Goal: Use online tool/utility: Utilize a website feature to perform a specific function

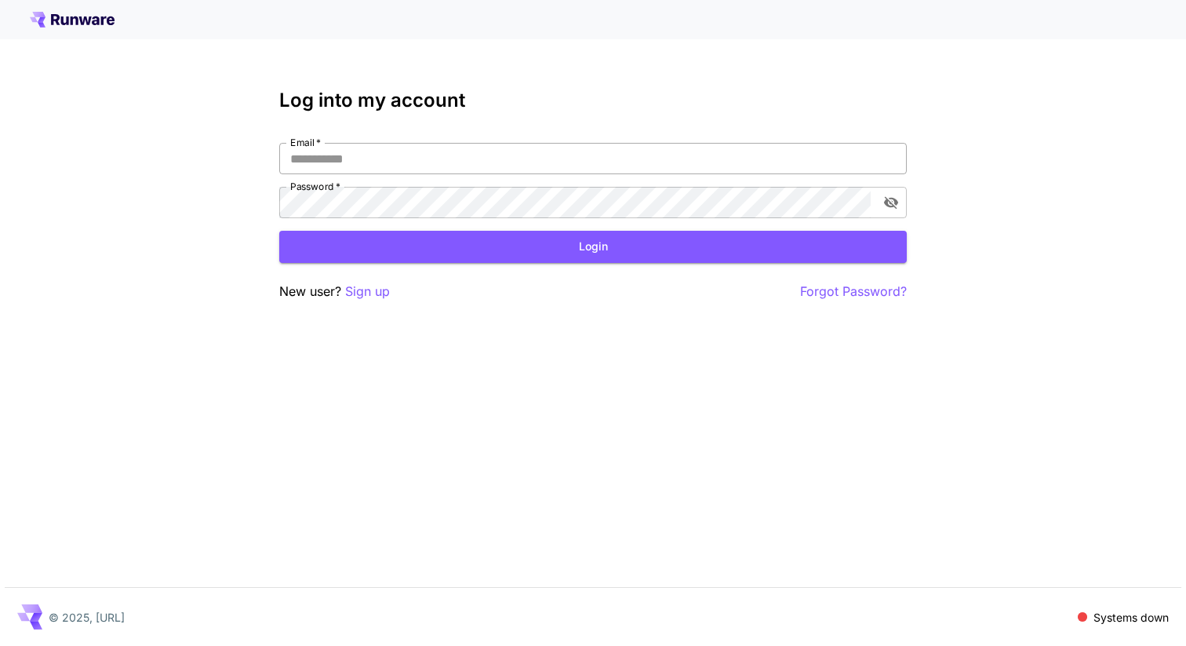
click at [482, 157] on input "Email   *" at bounding box center [593, 158] width 628 height 31
type input "**********"
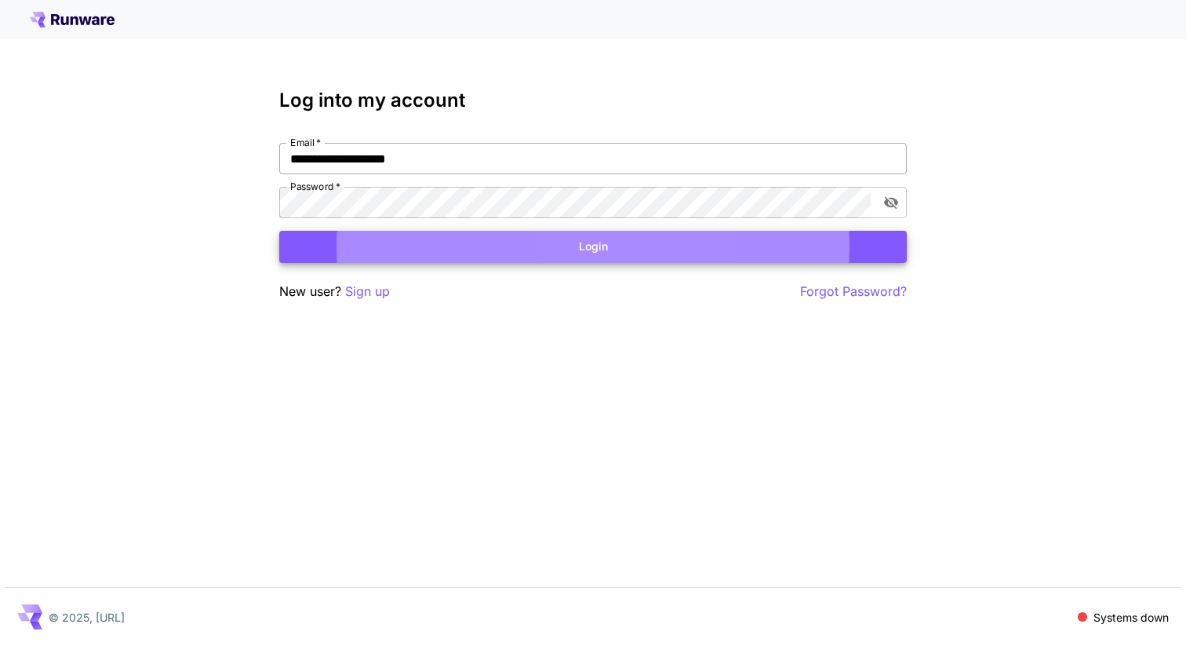
click button "Login" at bounding box center [593, 247] width 628 height 32
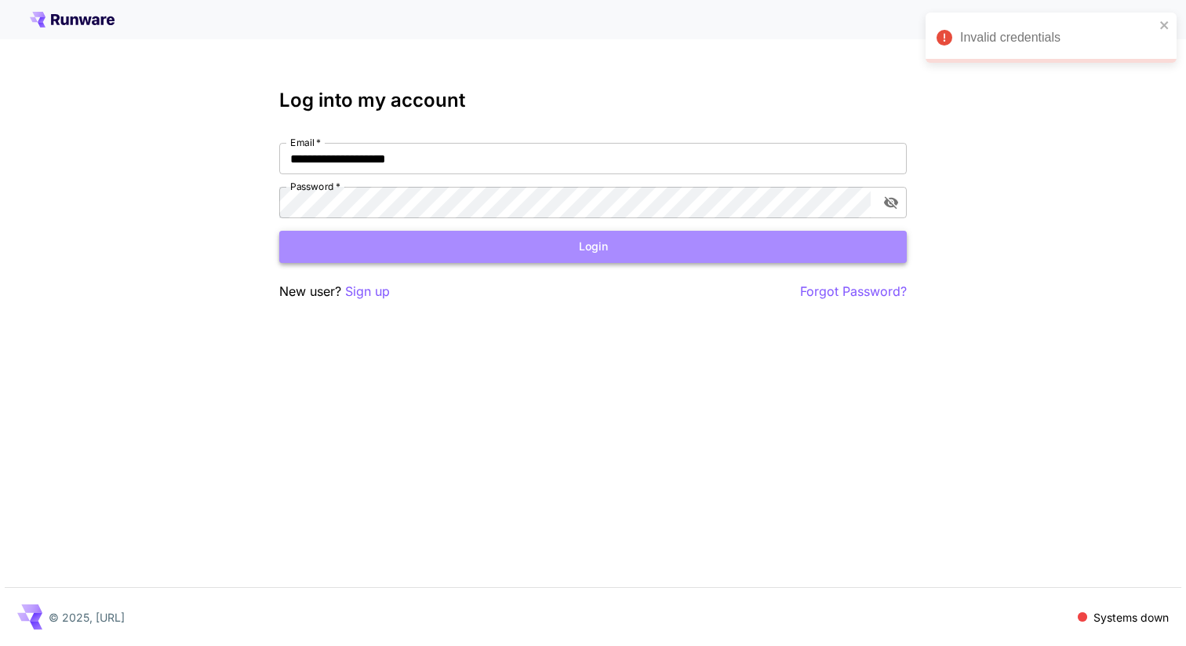
click at [326, 238] on button "Login" at bounding box center [593, 247] width 628 height 32
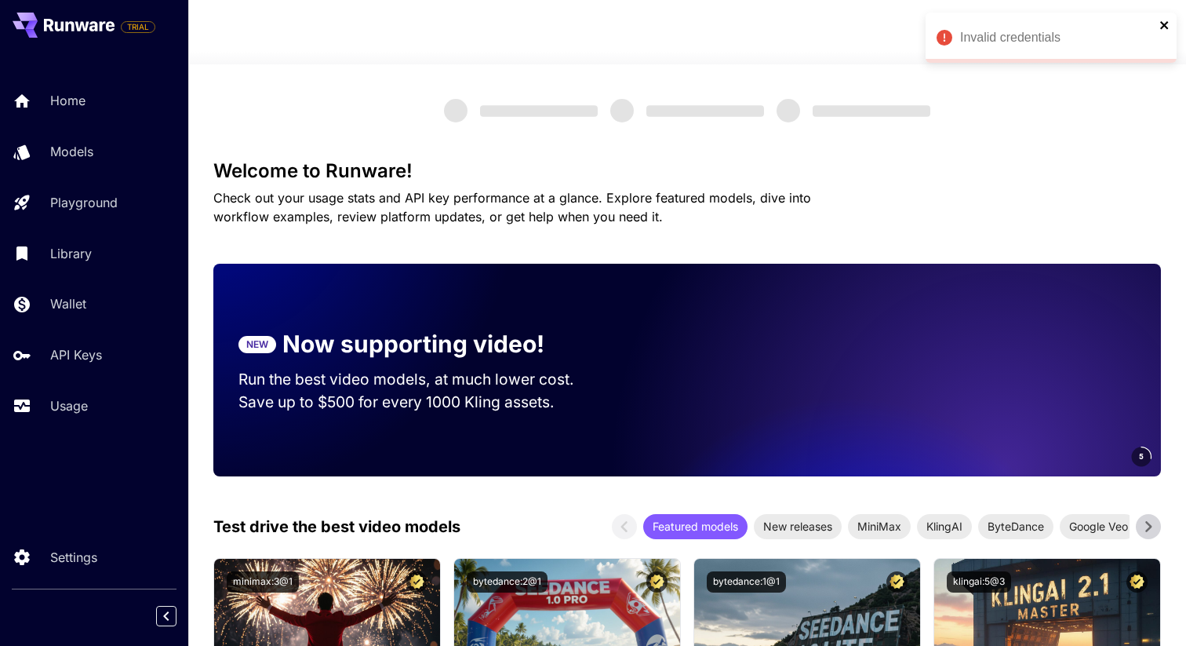
click at [1164, 25] on icon "close" at bounding box center [1164, 25] width 8 height 8
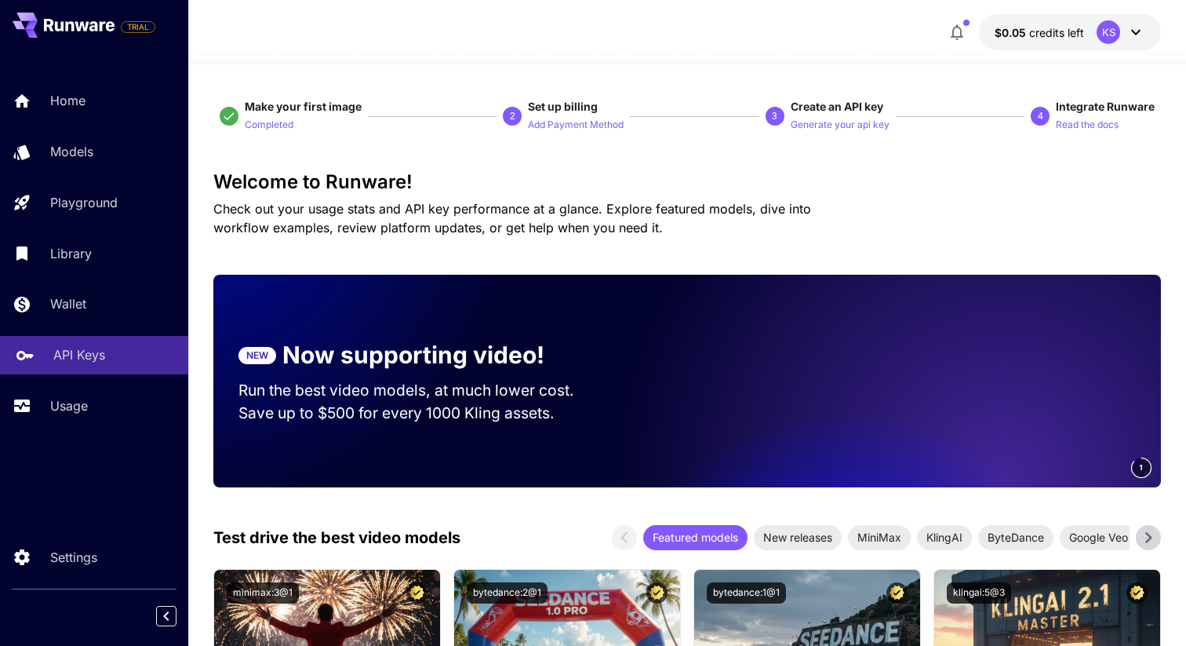
click at [60, 351] on p "API Keys" at bounding box center [79, 354] width 52 height 19
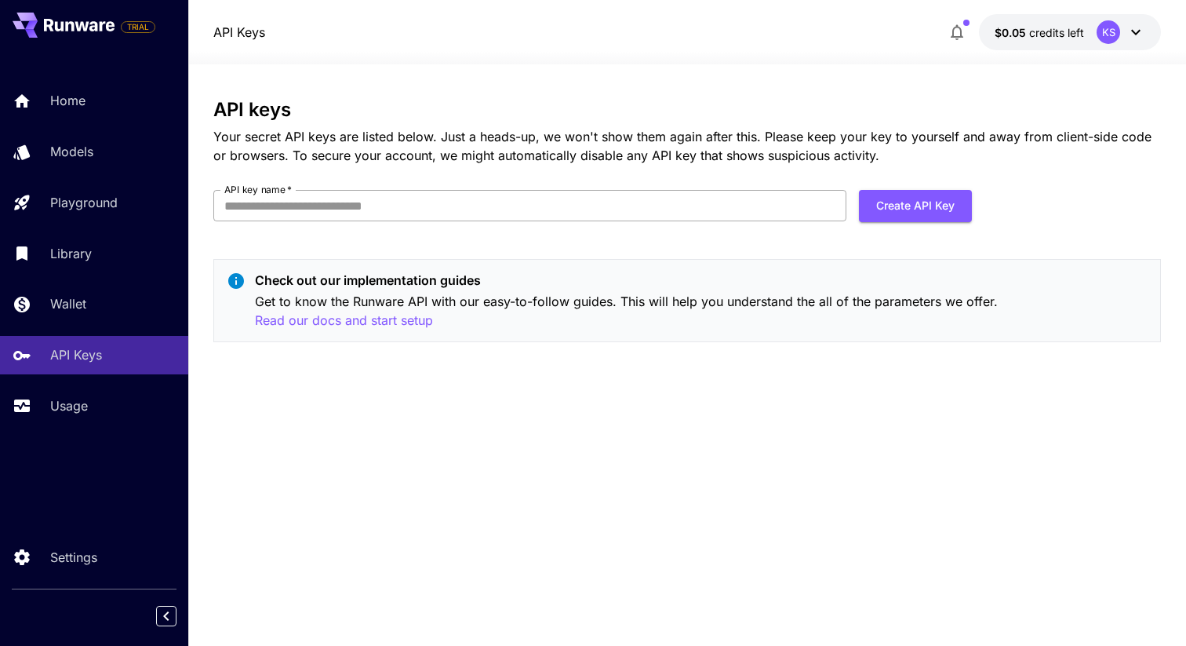
click at [563, 191] on input "API key name   *" at bounding box center [529, 205] width 633 height 31
type input "**********"
click at [952, 214] on button "Create API Key" at bounding box center [915, 206] width 113 height 32
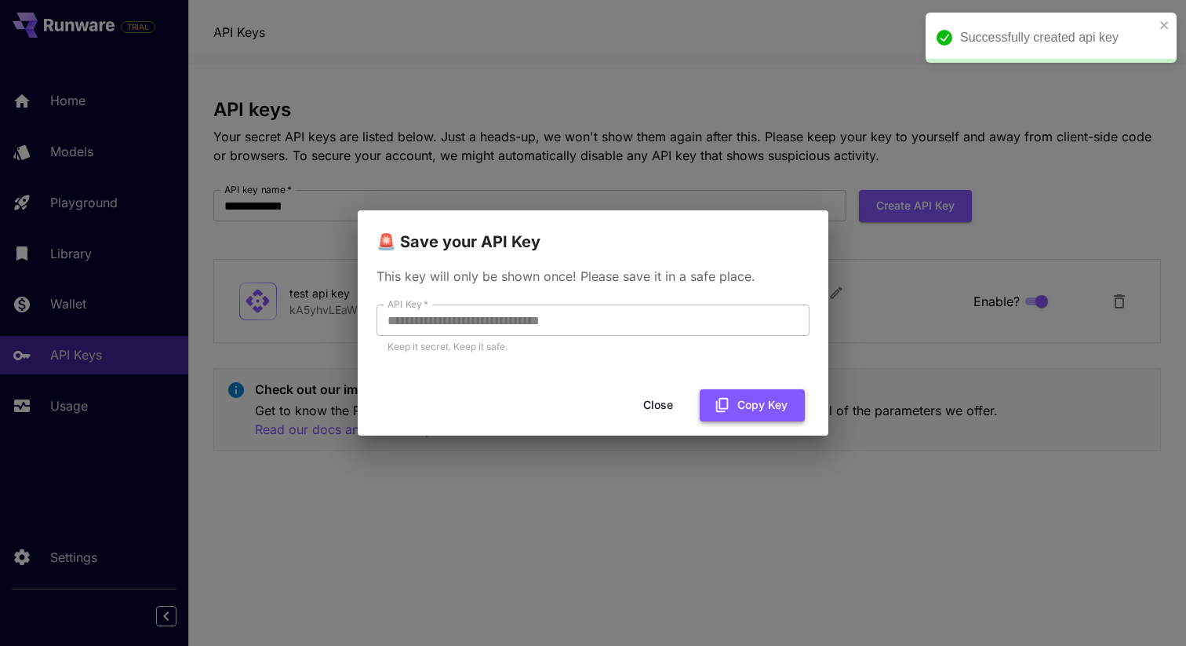
click at [752, 399] on button "Copy Key" at bounding box center [752, 405] width 105 height 32
click at [646, 405] on button "Close" at bounding box center [658, 405] width 71 height 32
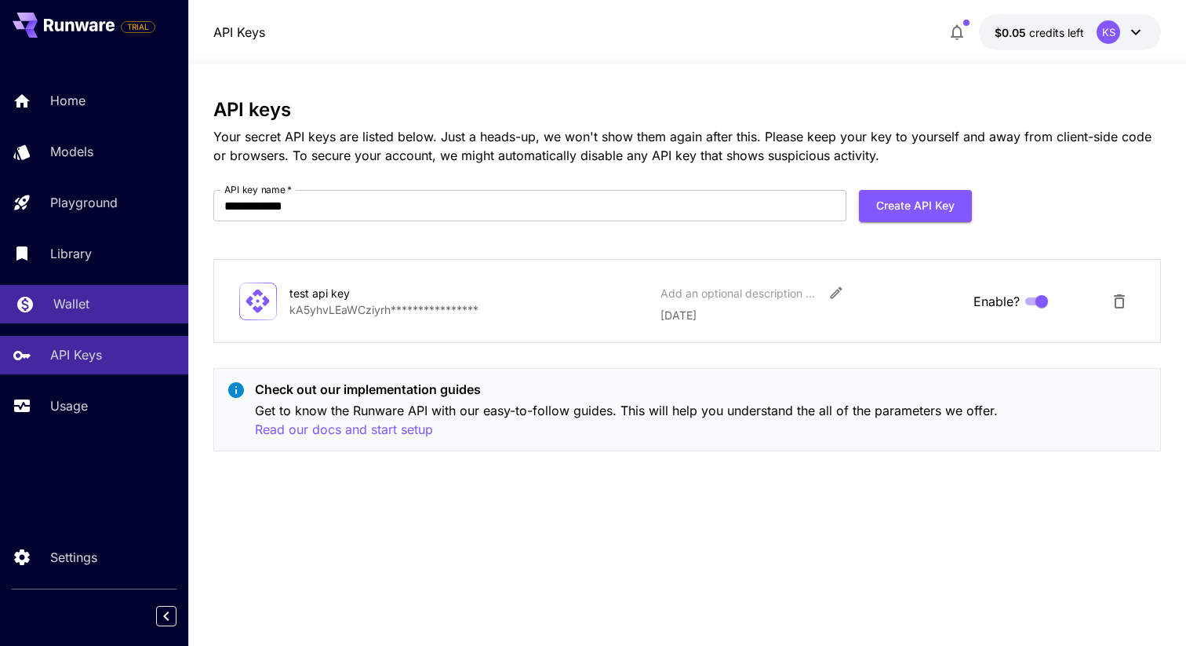
click at [93, 290] on link "Wallet" at bounding box center [94, 304] width 188 height 38
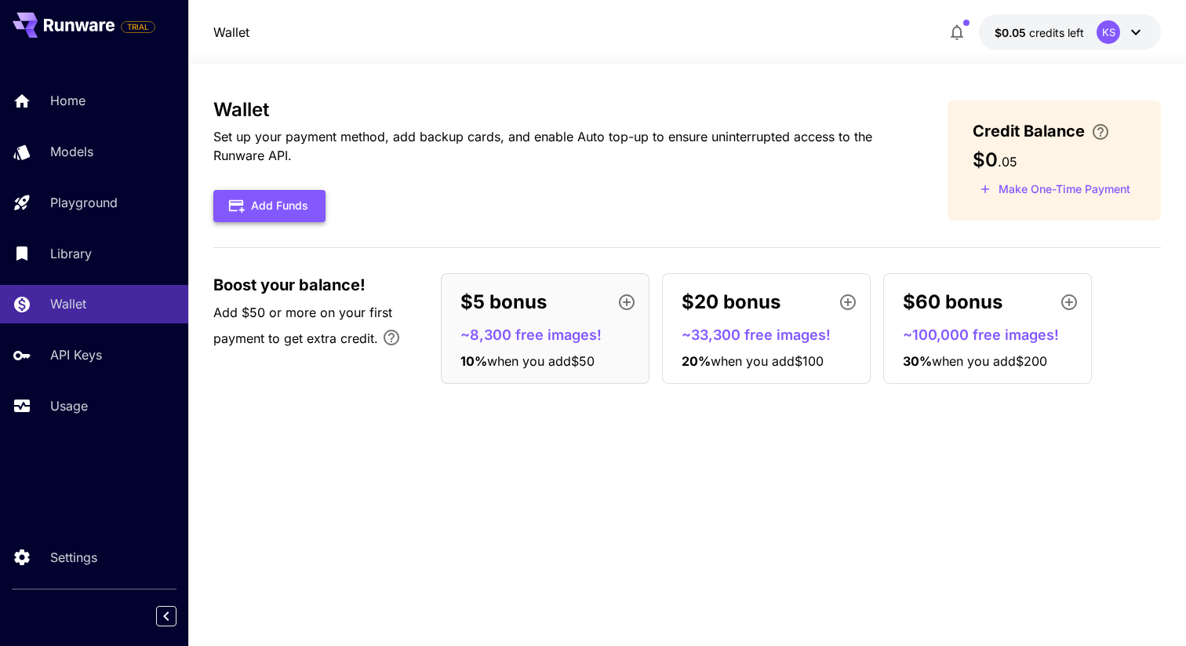
click at [318, 199] on button "Add Funds" at bounding box center [269, 206] width 112 height 32
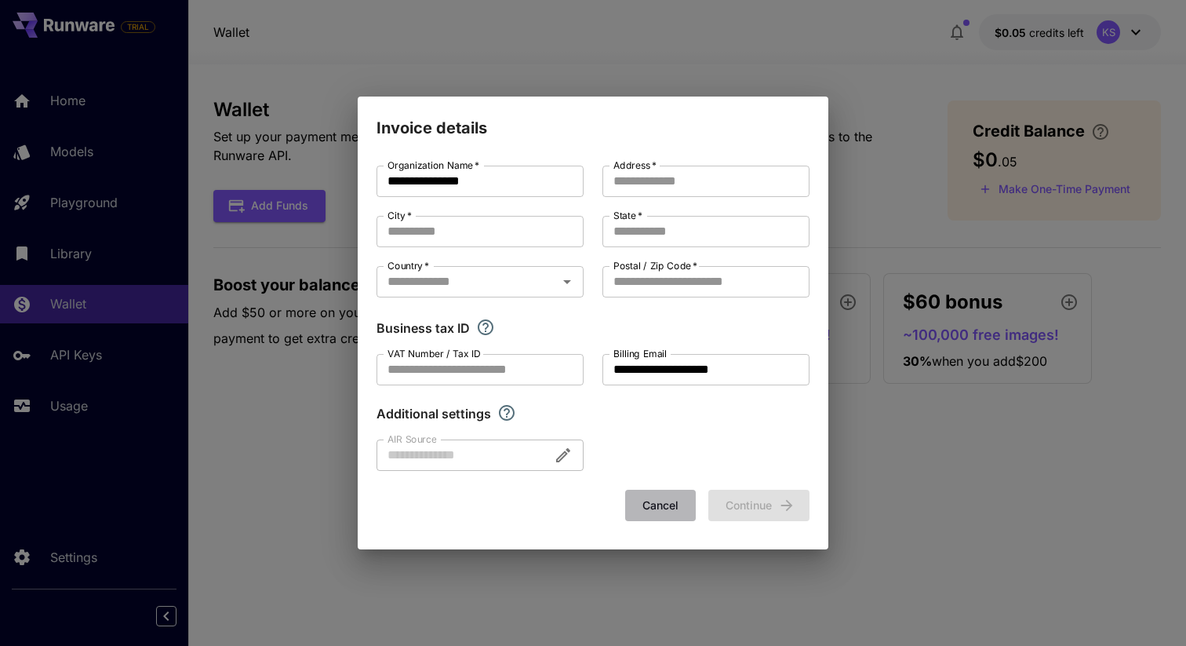
click at [654, 494] on button "Cancel" at bounding box center [660, 506] width 71 height 32
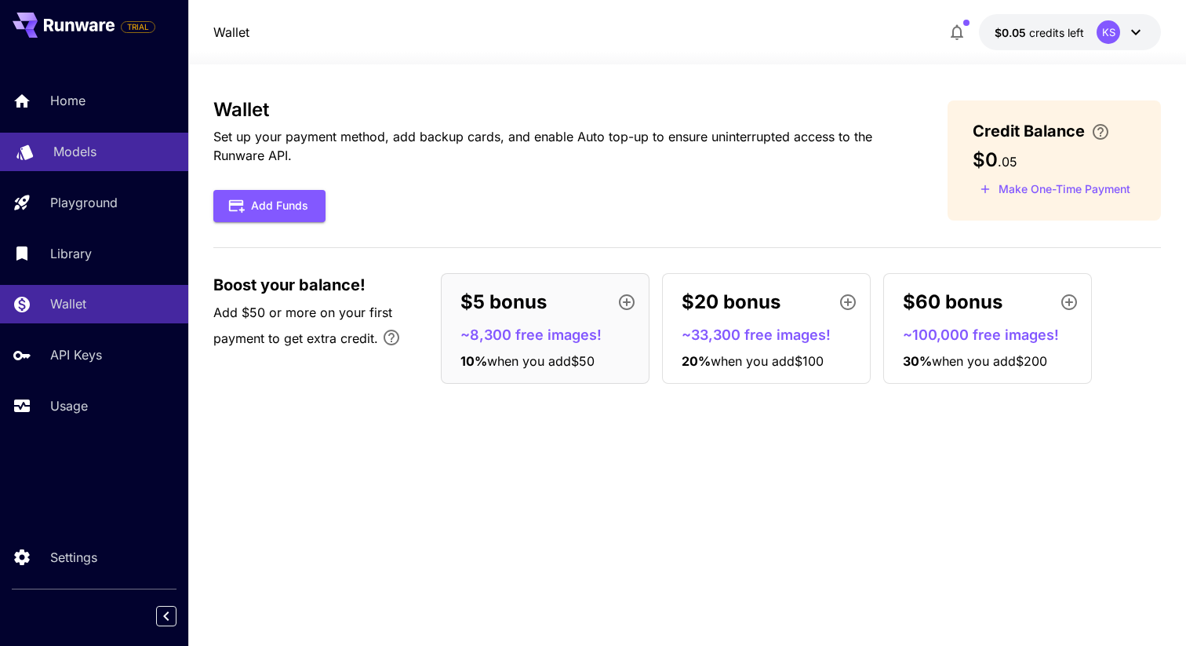
click at [63, 144] on p "Models" at bounding box center [74, 151] width 43 height 19
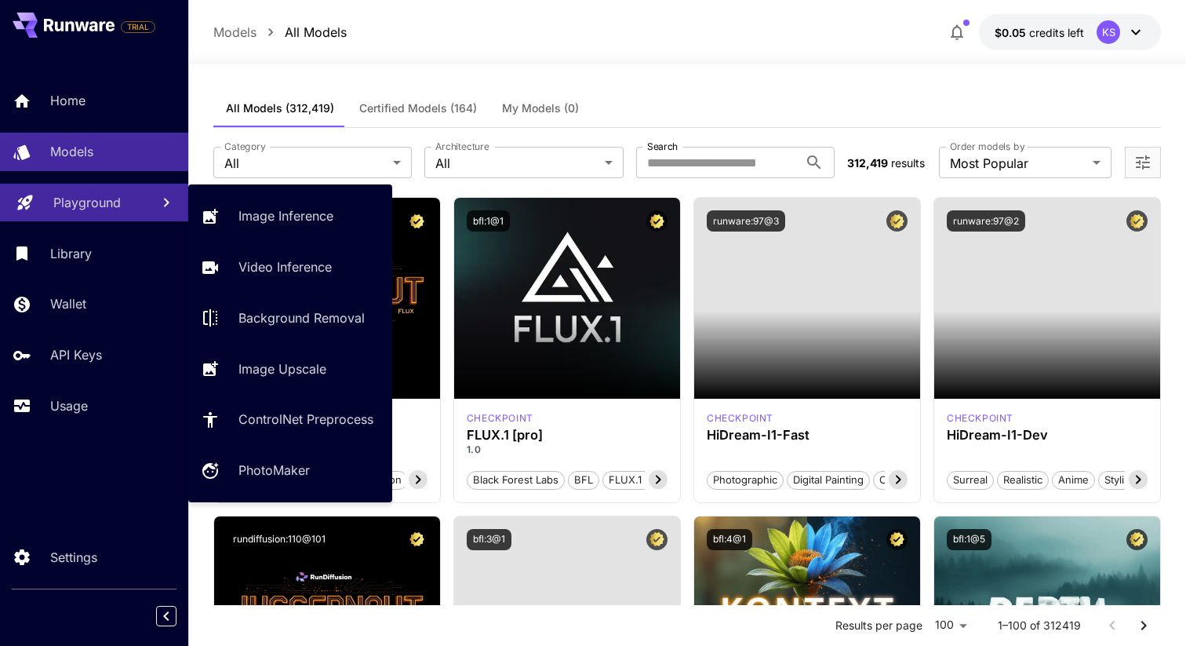
click at [75, 195] on p "Playground" at bounding box center [86, 202] width 67 height 19
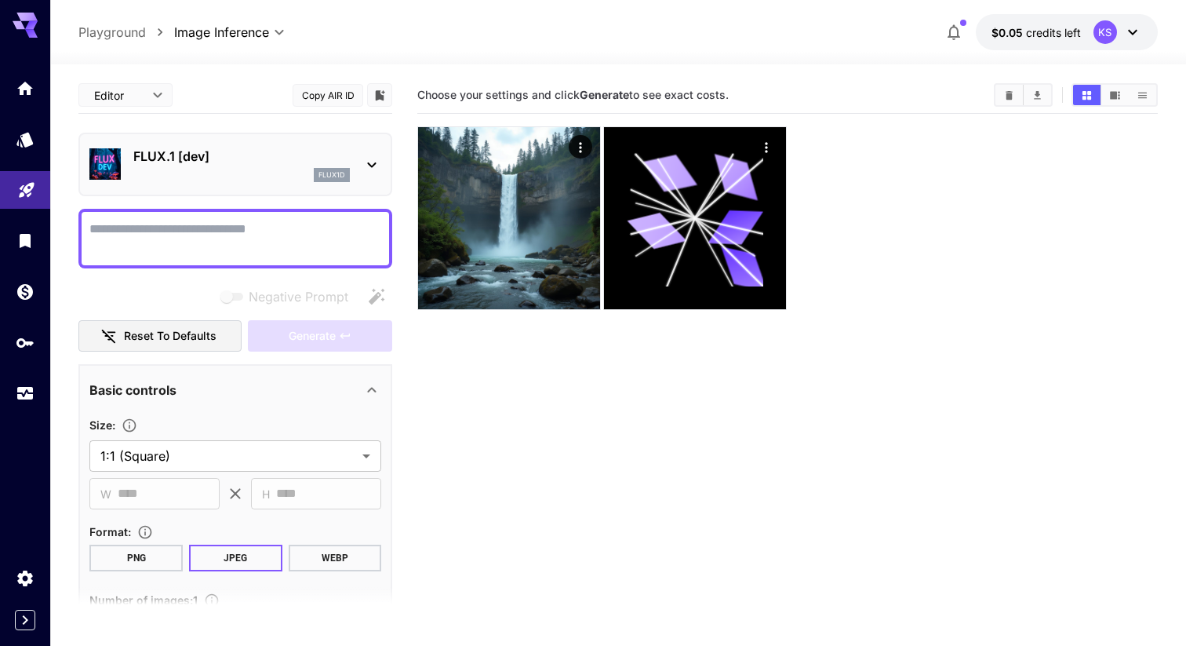
click at [184, 163] on p "FLUX.1 [dev]" at bounding box center [241, 156] width 217 height 19
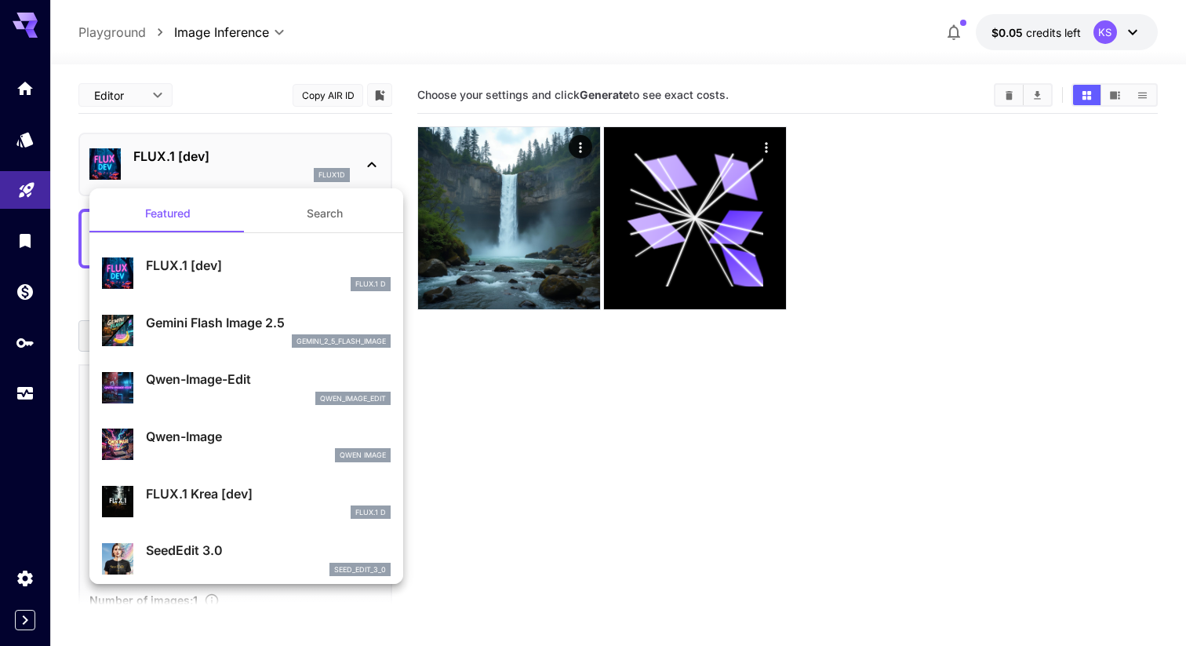
click at [574, 406] on div at bounding box center [593, 323] width 1186 height 646
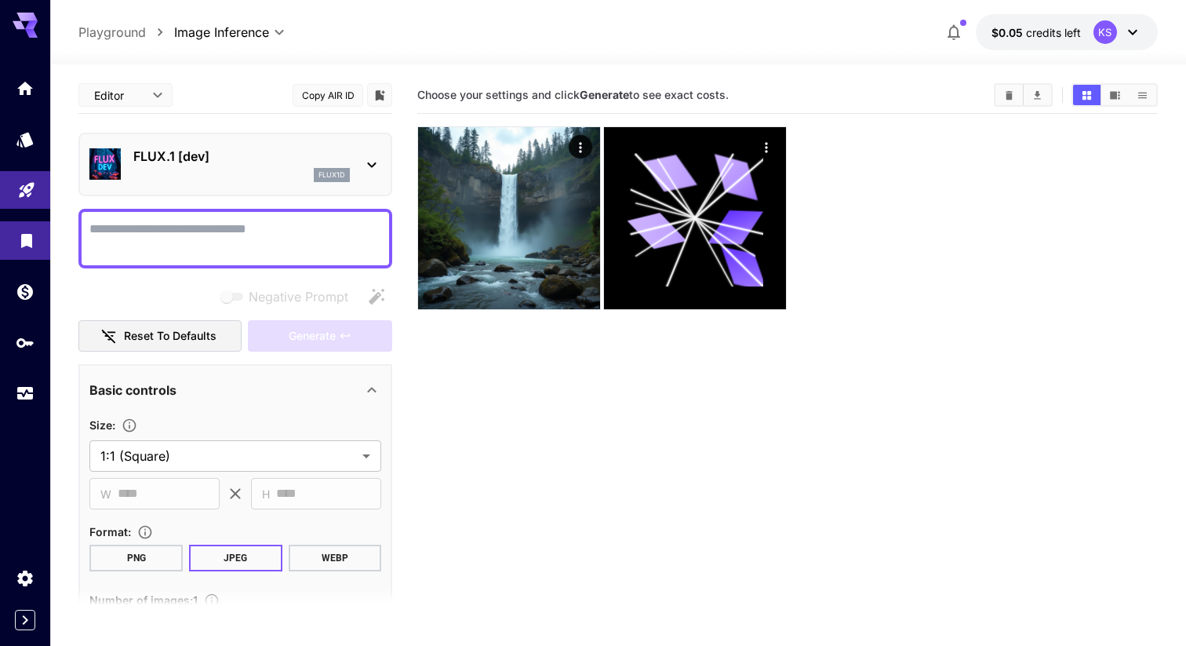
click at [27, 239] on icon "Library" at bounding box center [26, 236] width 11 height 14
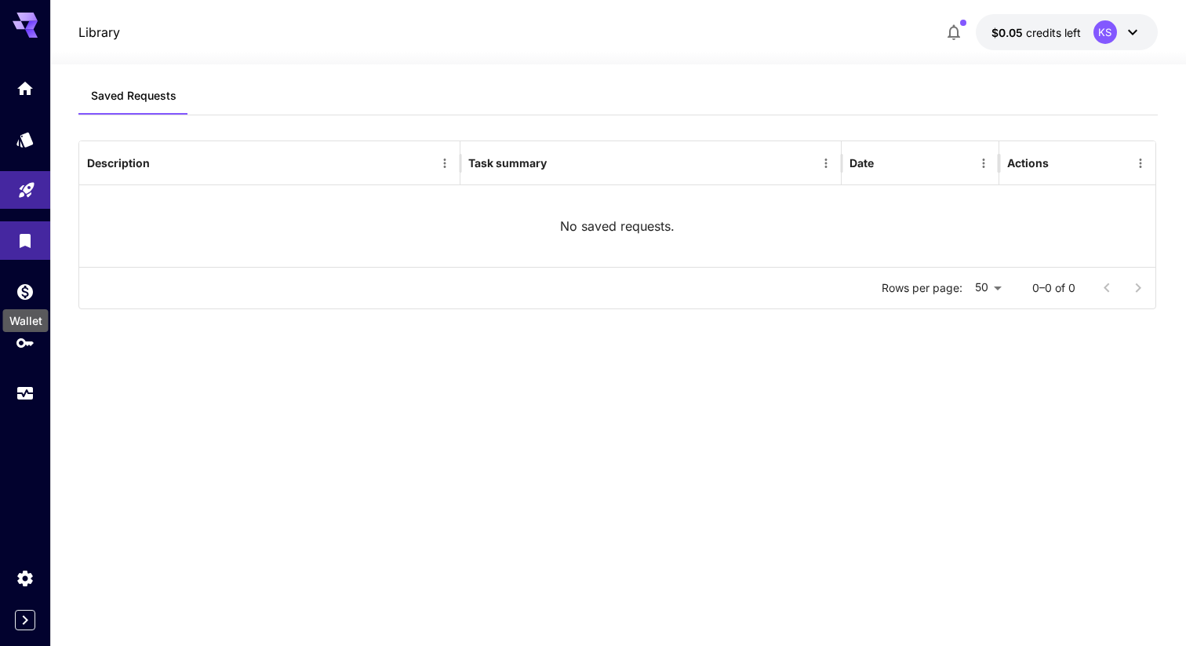
click at [22, 298] on div "Wallet" at bounding box center [26, 315] width 49 height 35
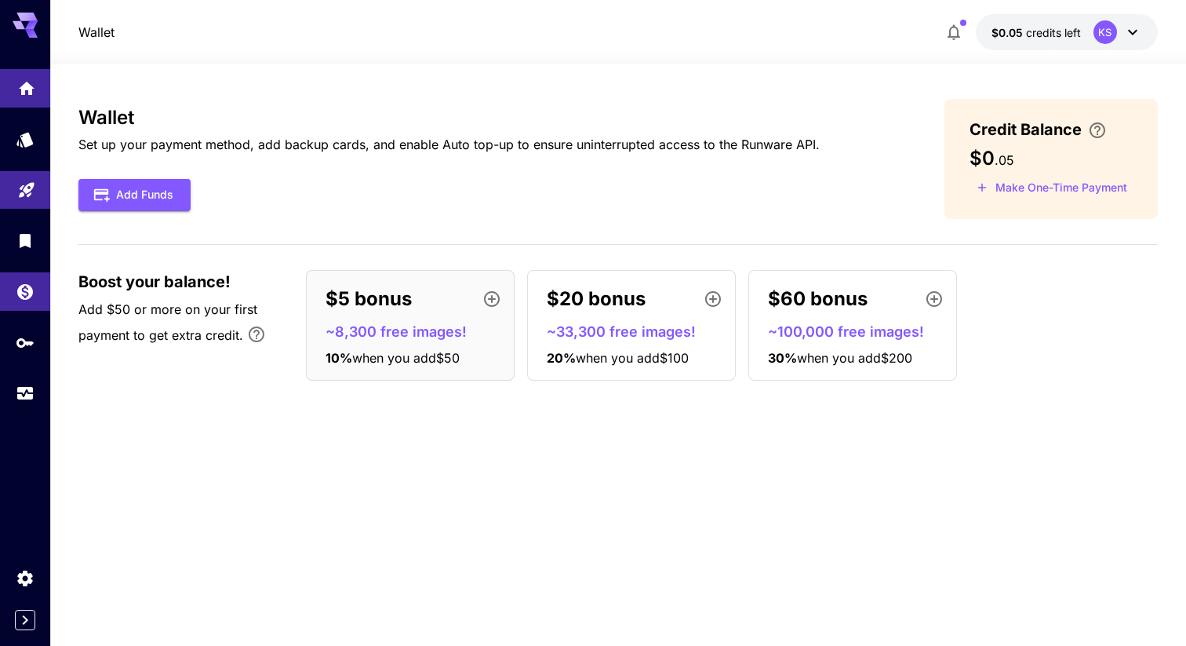
click at [32, 103] on link at bounding box center [25, 88] width 50 height 38
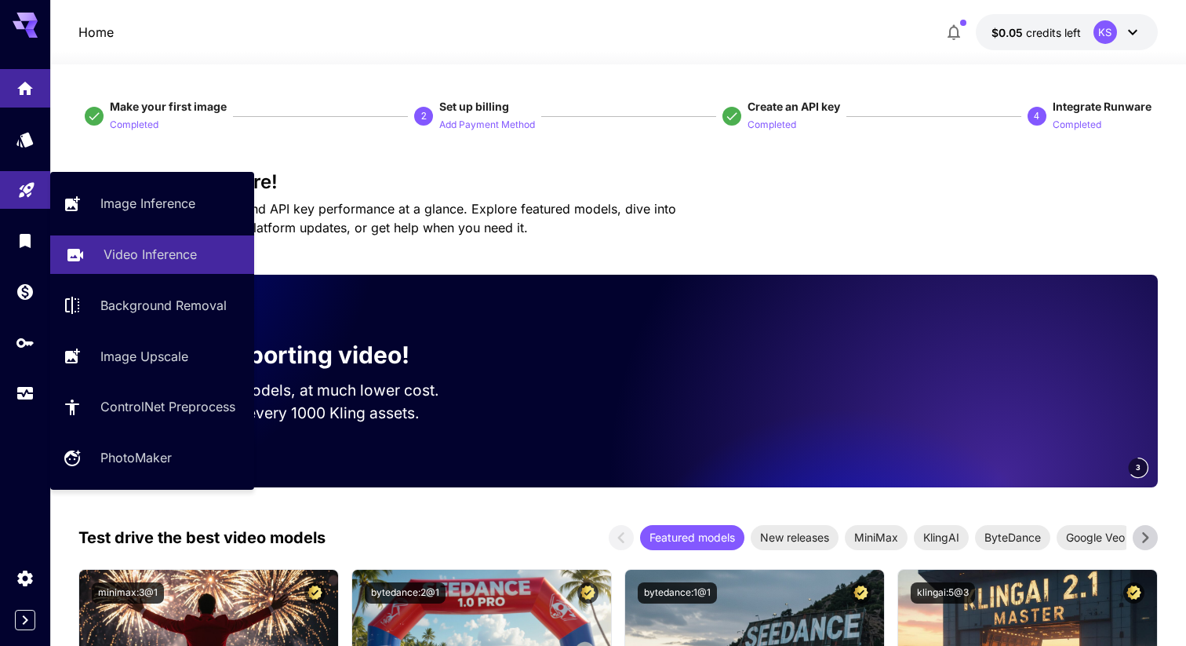
click at [178, 253] on p "Video Inference" at bounding box center [150, 254] width 93 height 19
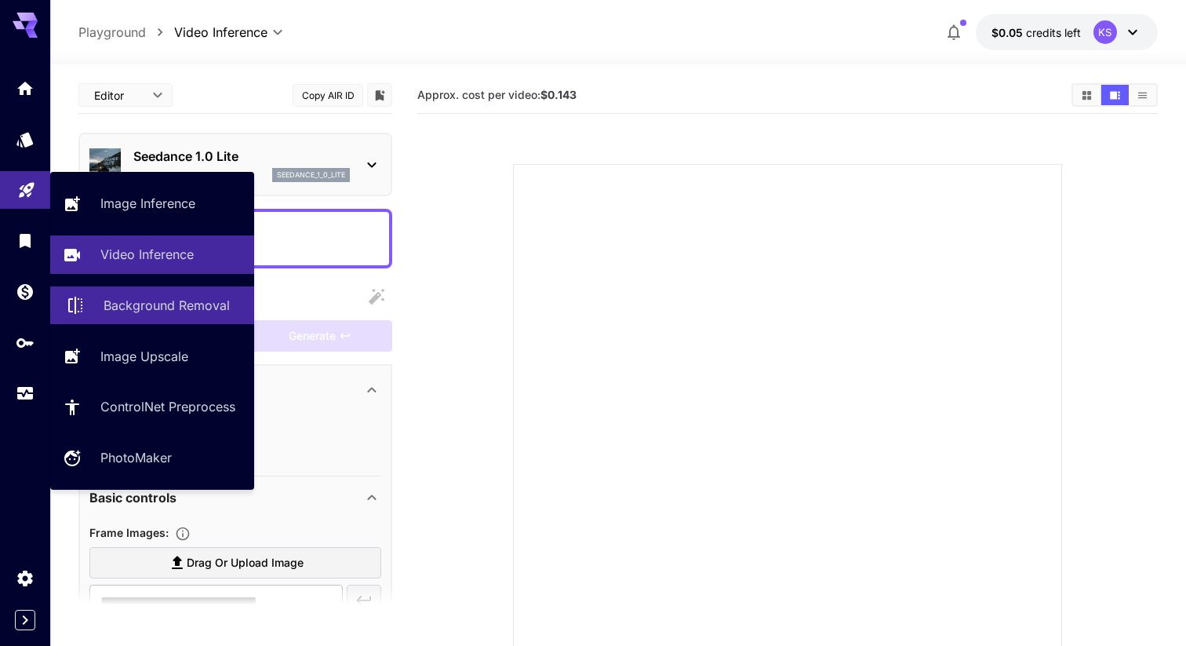
click at [177, 302] on p "Background Removal" at bounding box center [167, 305] width 126 height 19
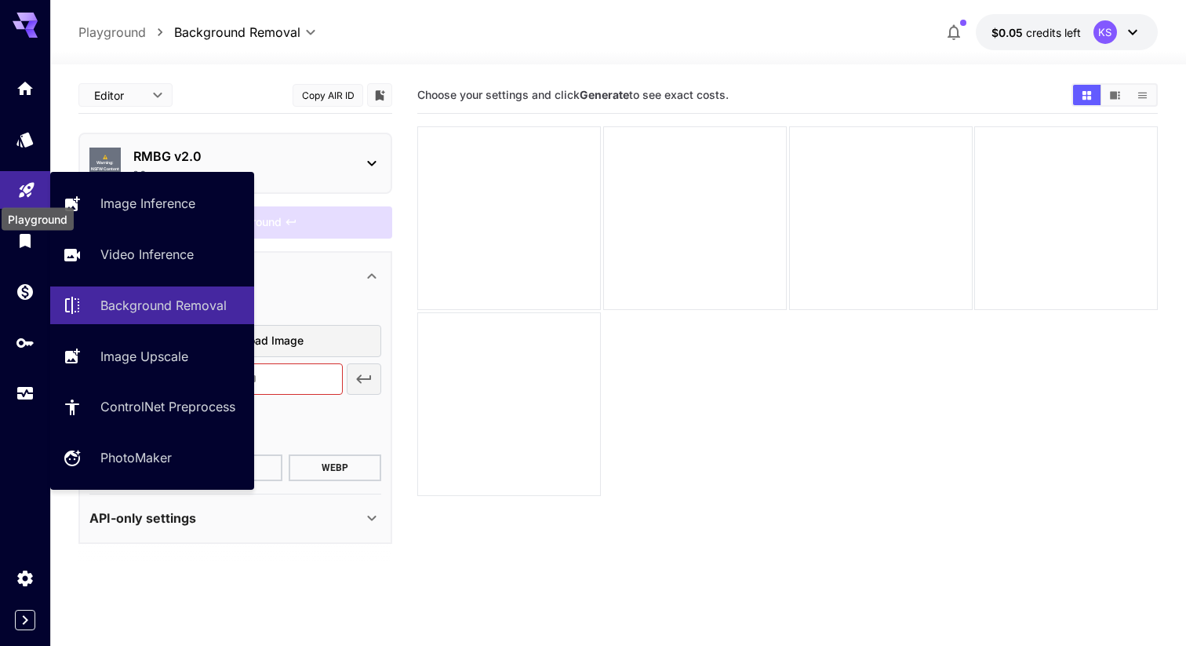
click at [26, 181] on icon "Playground" at bounding box center [26, 185] width 19 height 19
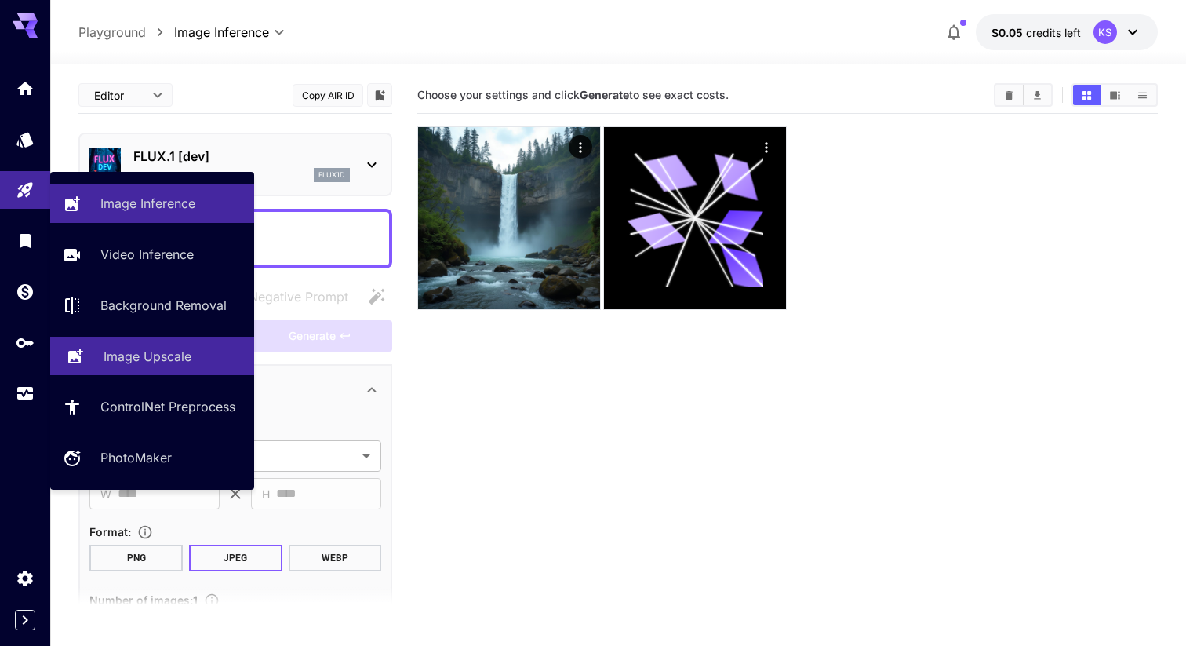
click at [159, 363] on p "Image Upscale" at bounding box center [148, 356] width 88 height 19
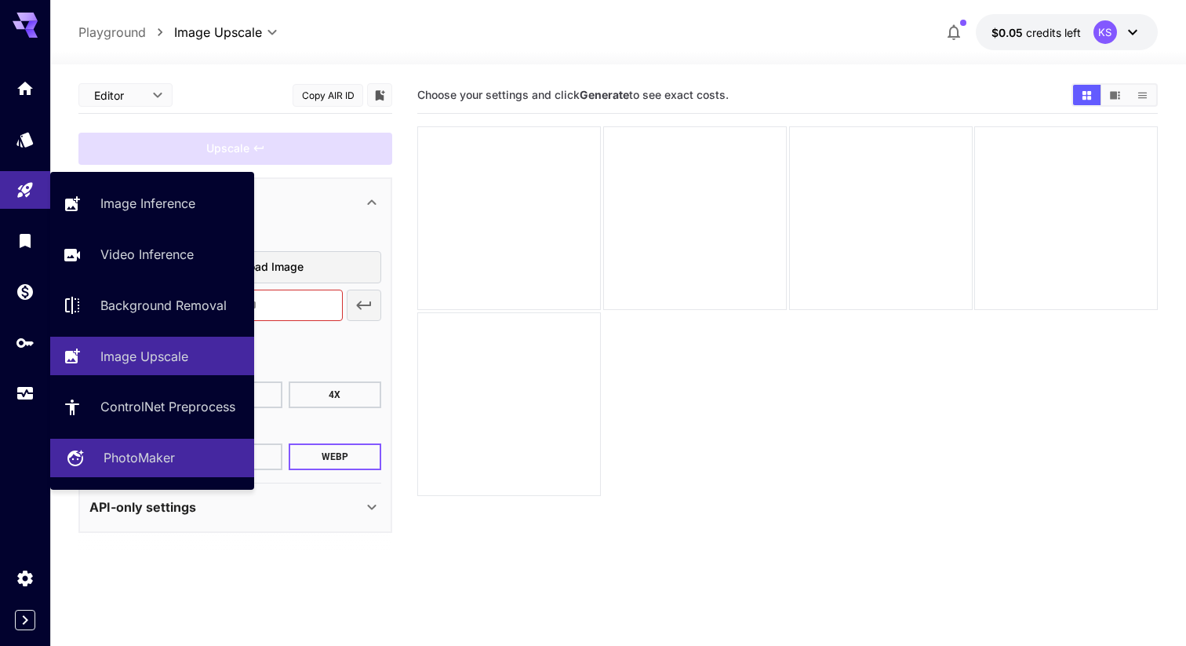
click at [184, 467] on div "PhotoMaker" at bounding box center [173, 457] width 138 height 19
type input "**********"
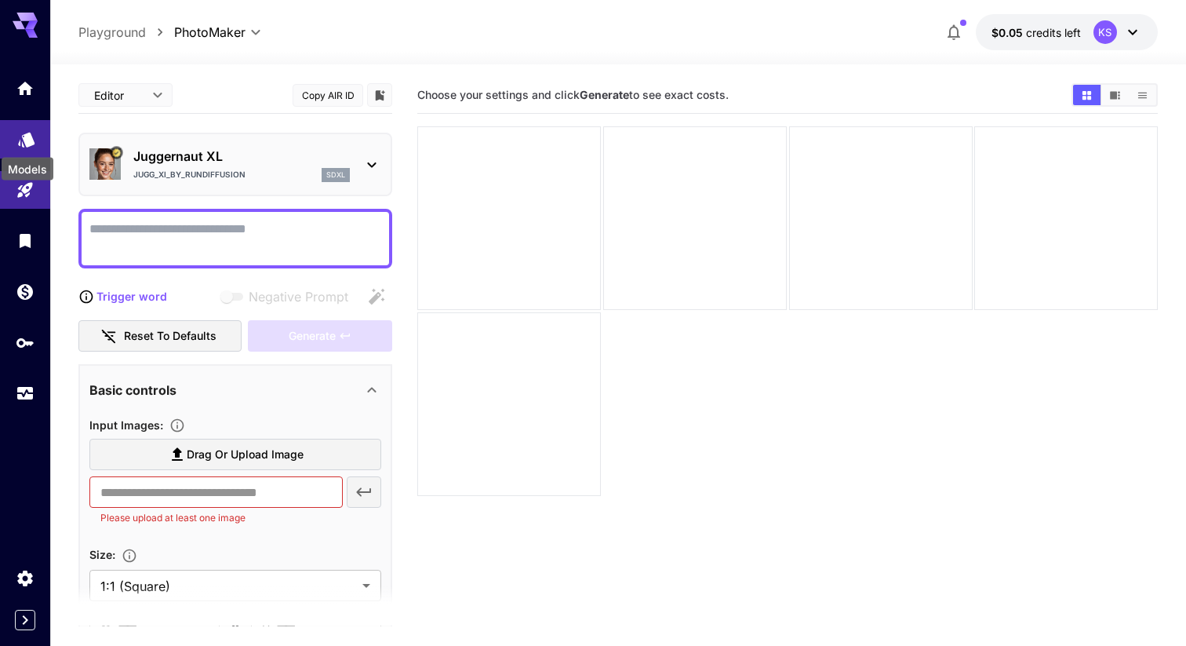
click at [23, 135] on icon "Models" at bounding box center [26, 134] width 19 height 19
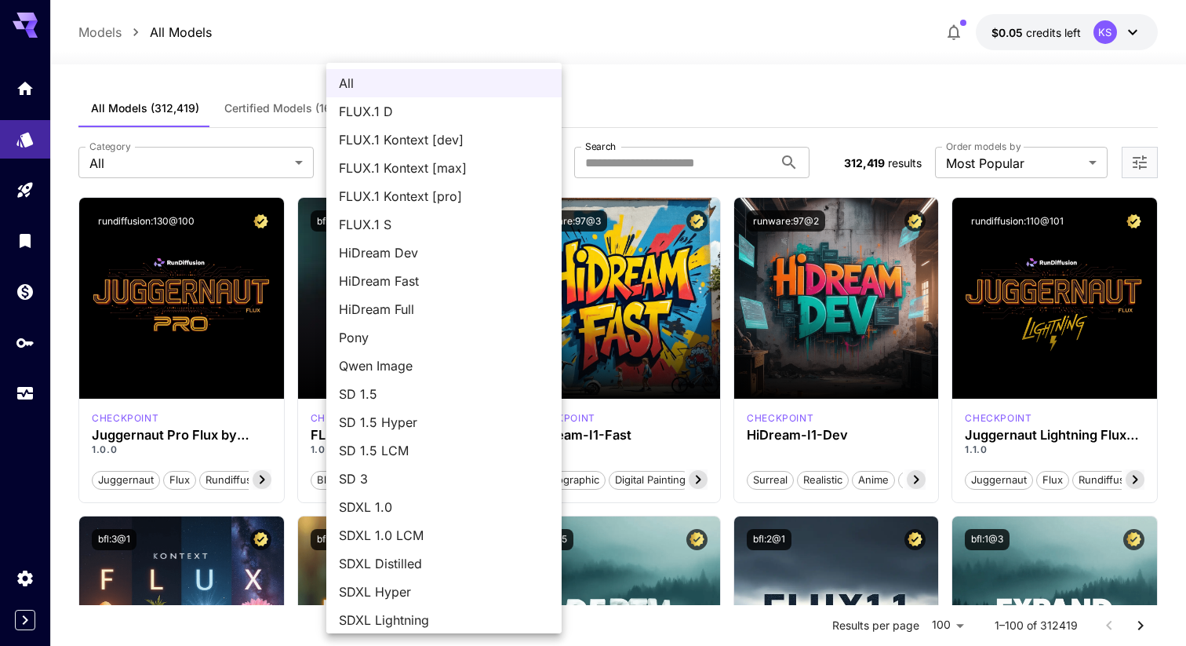
click at [675, 39] on div at bounding box center [593, 323] width 1186 height 646
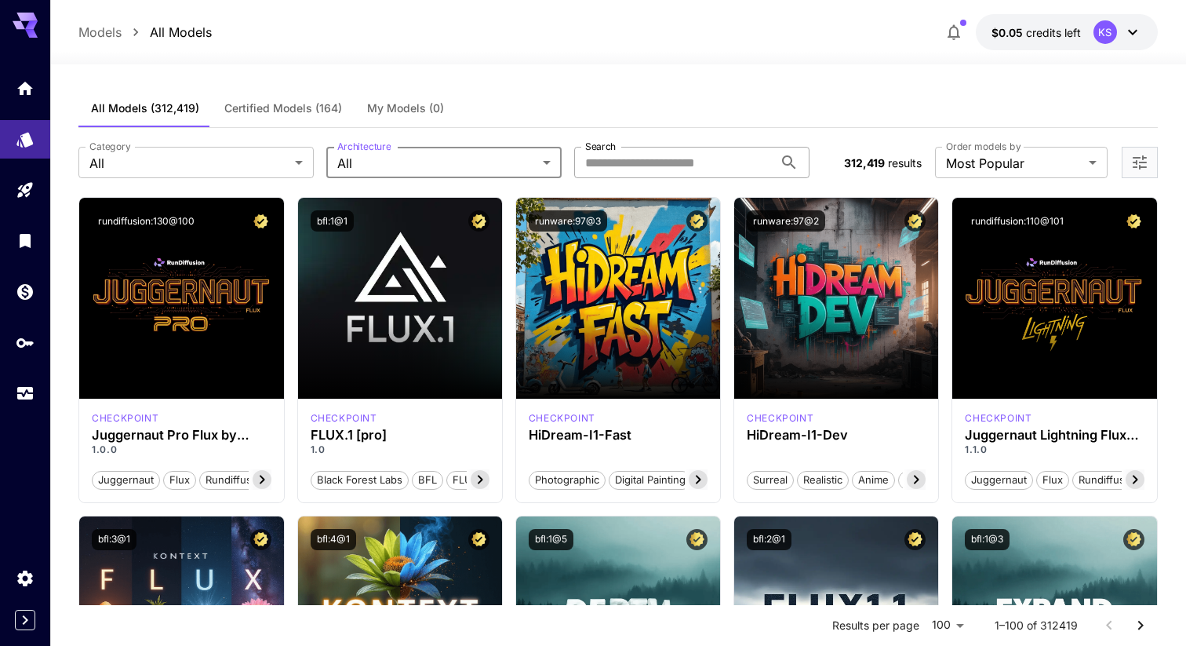
click at [661, 154] on input "Search" at bounding box center [673, 162] width 199 height 31
type input "**********"
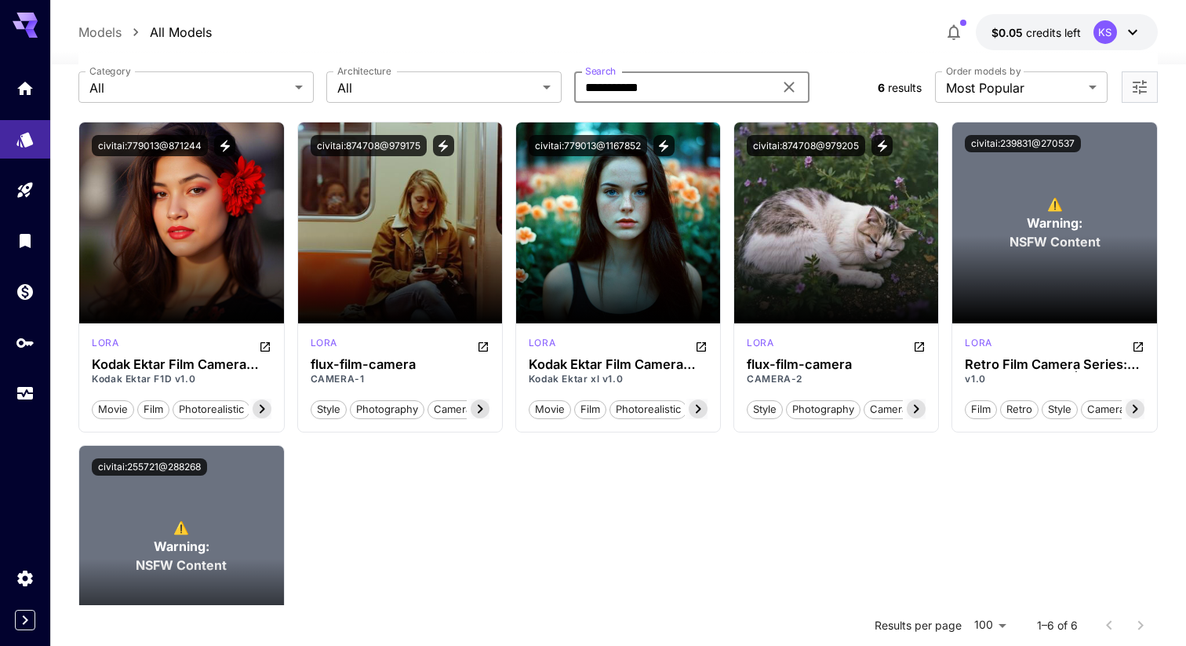
scroll to position [60, 0]
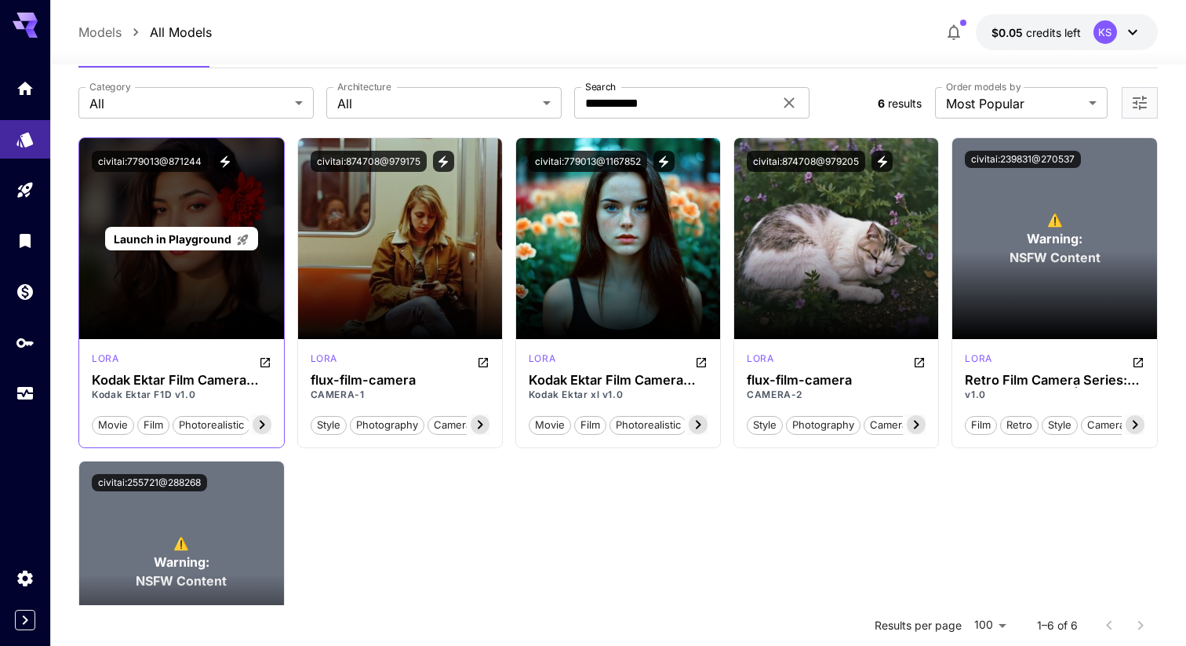
click at [202, 257] on div "Launch in Playground" at bounding box center [181, 238] width 204 height 201
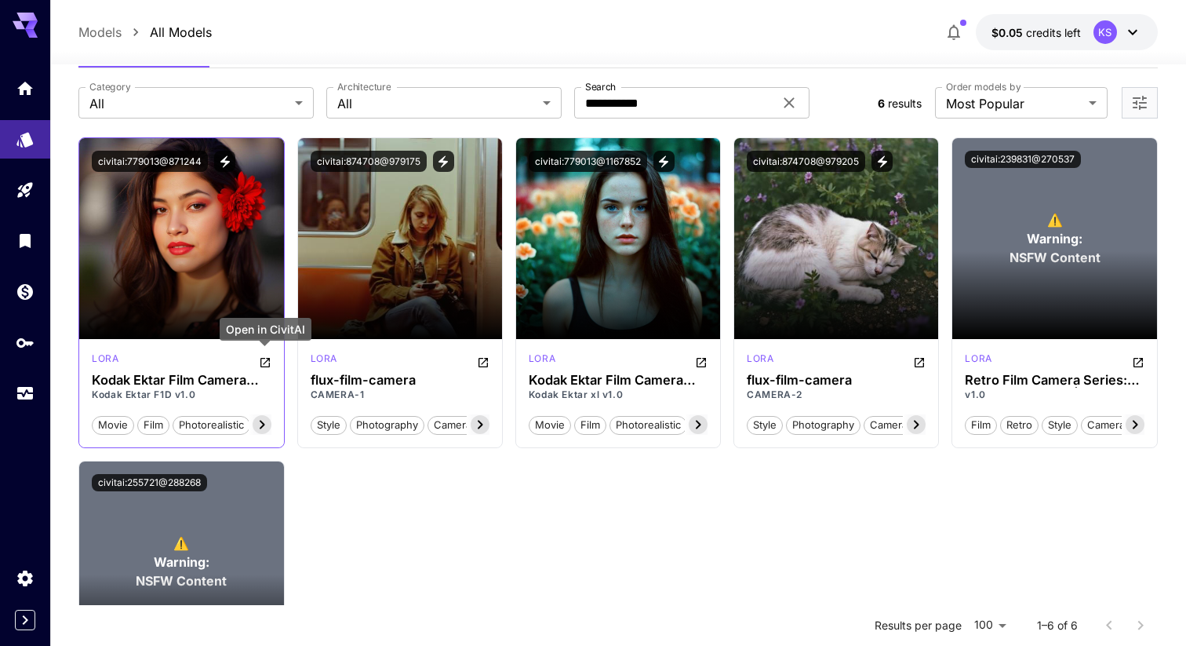
click at [268, 358] on icon "Open in CivitAI" at bounding box center [264, 362] width 9 height 9
